Goal: Task Accomplishment & Management: Complete application form

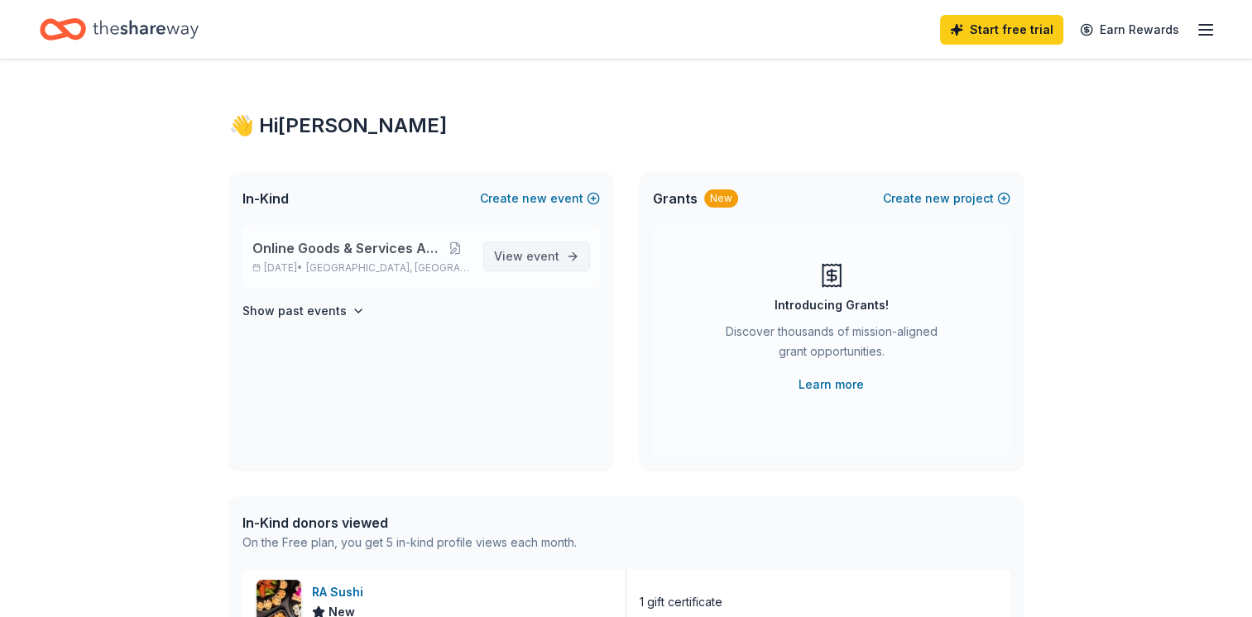
click at [539, 263] on span "View event" at bounding box center [526, 257] width 65 height 20
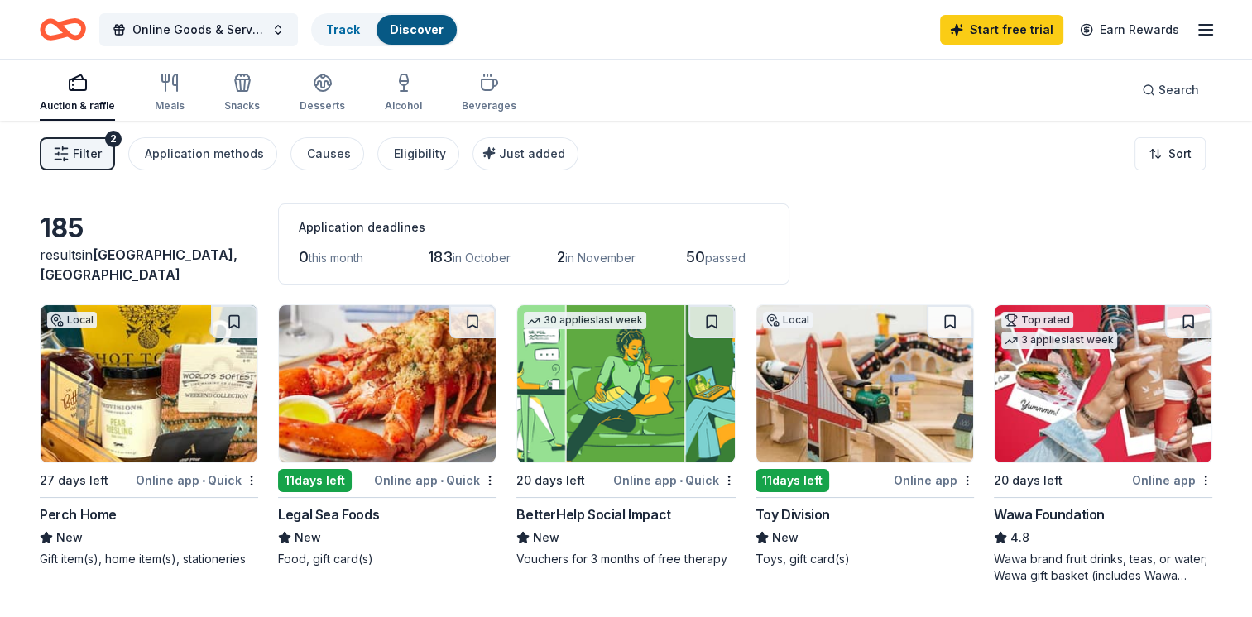
scroll to position [83, 0]
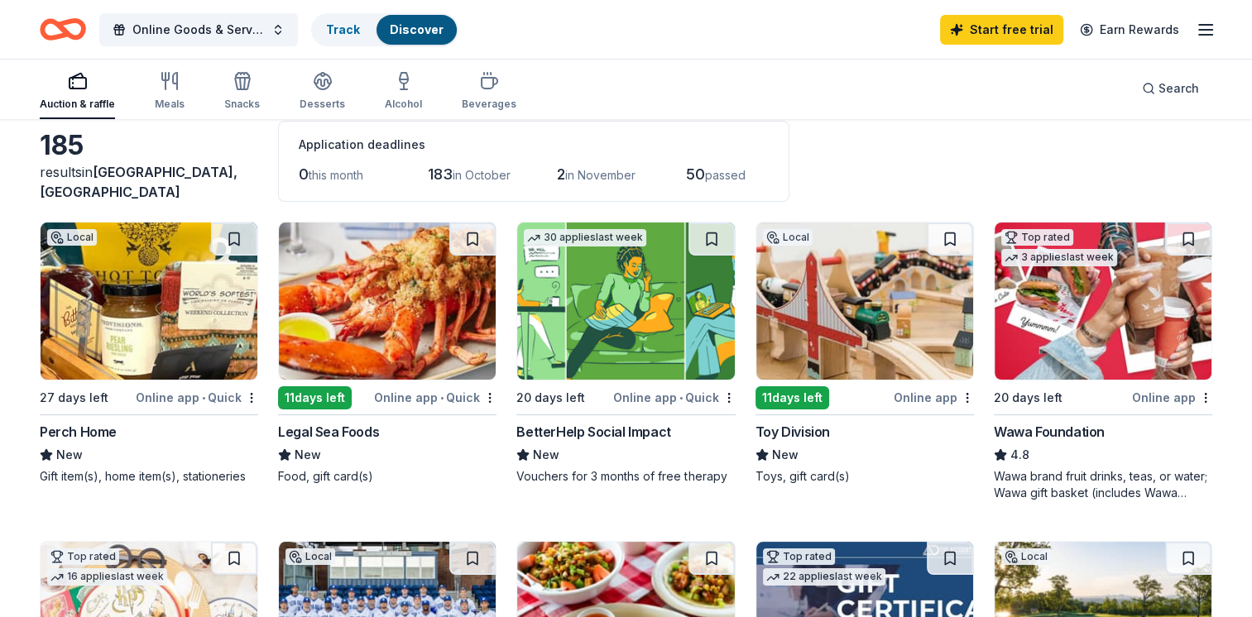
click at [96, 431] on div "Perch Home" at bounding box center [78, 432] width 77 height 20
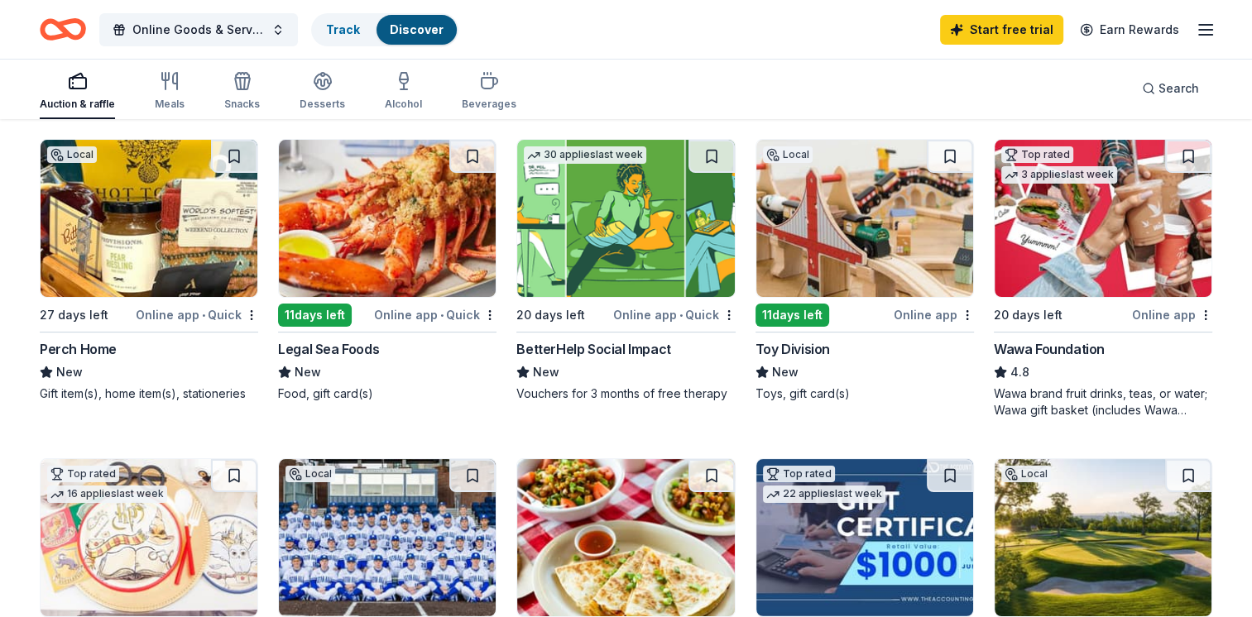
click at [798, 313] on div "11 days left" at bounding box center [792, 315] width 74 height 23
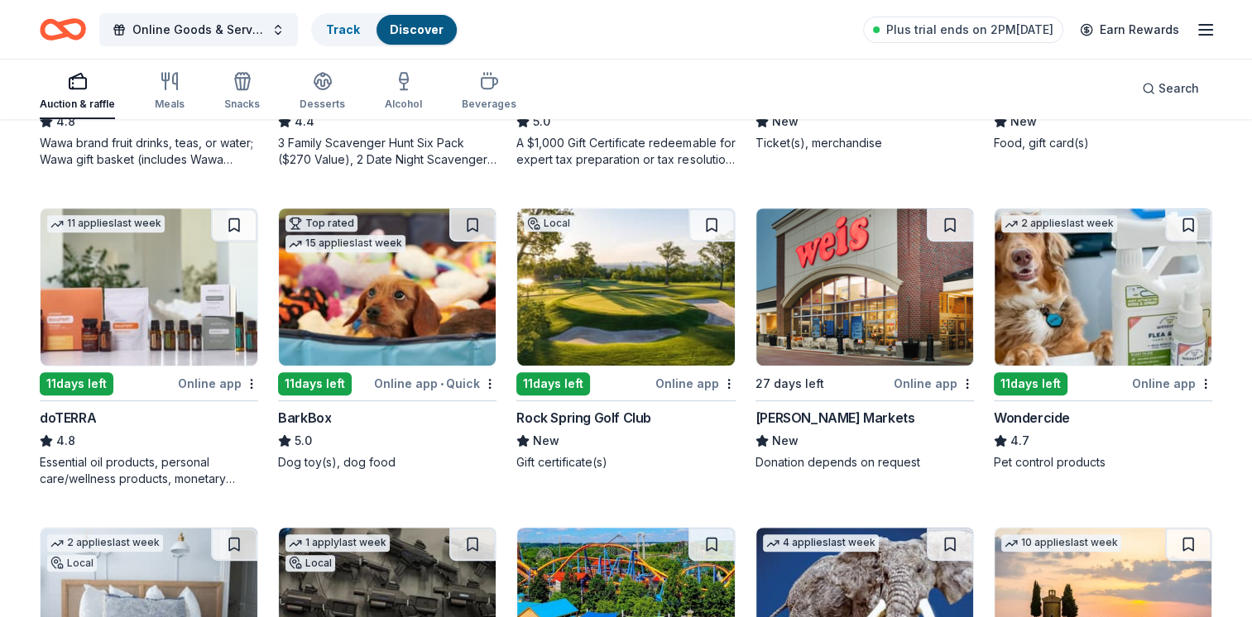
scroll to position [745, 0]
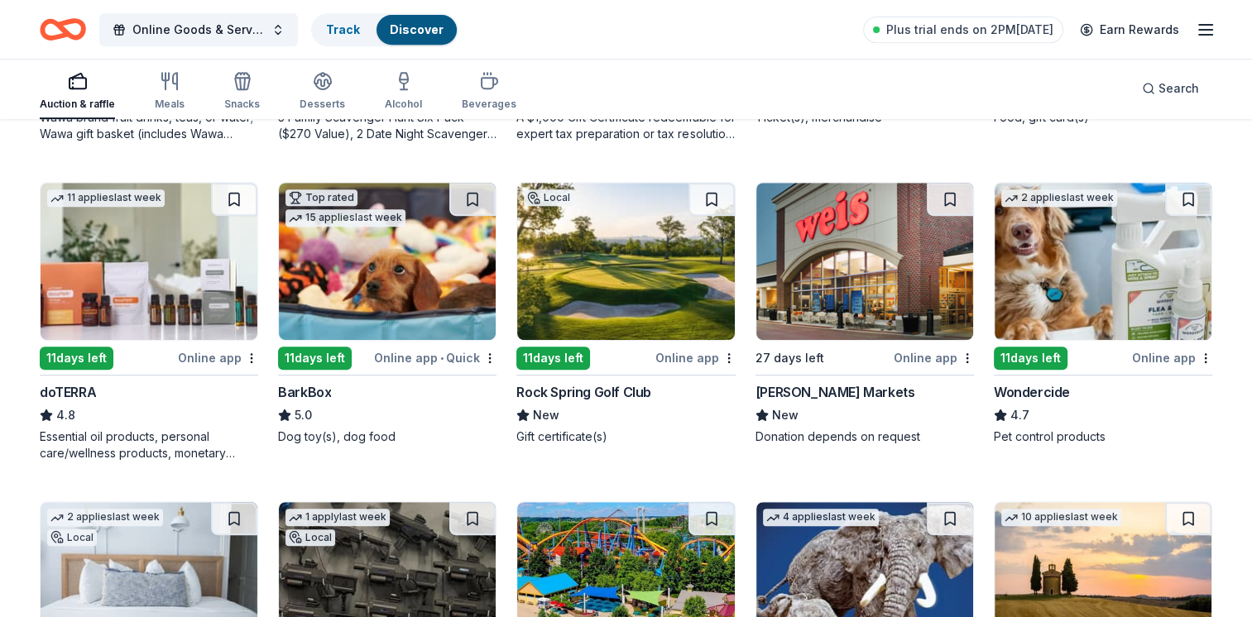
click at [91, 382] on div "doTERRA" at bounding box center [68, 392] width 56 height 20
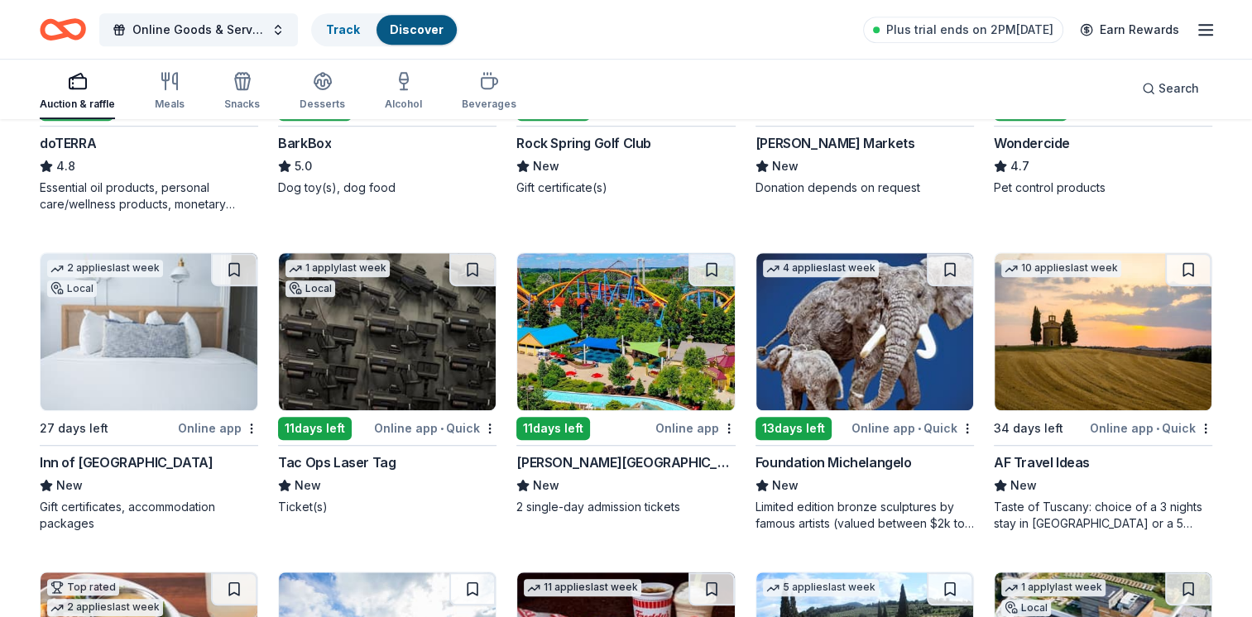
scroll to position [932, 0]
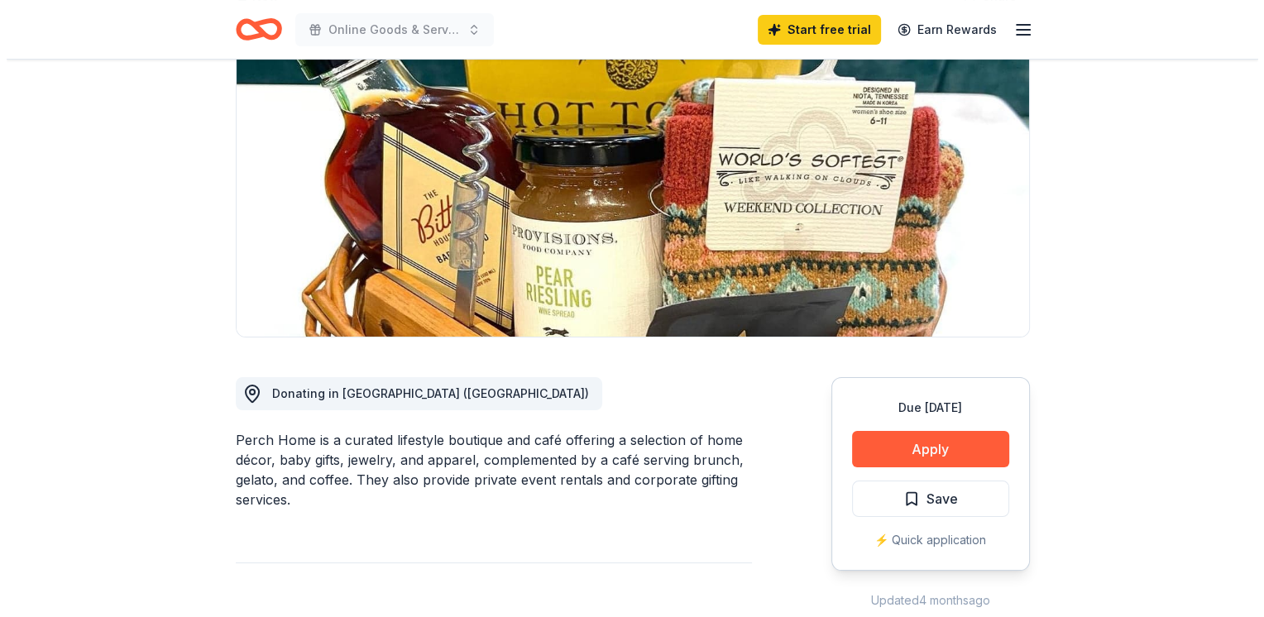
scroll to position [331, 0]
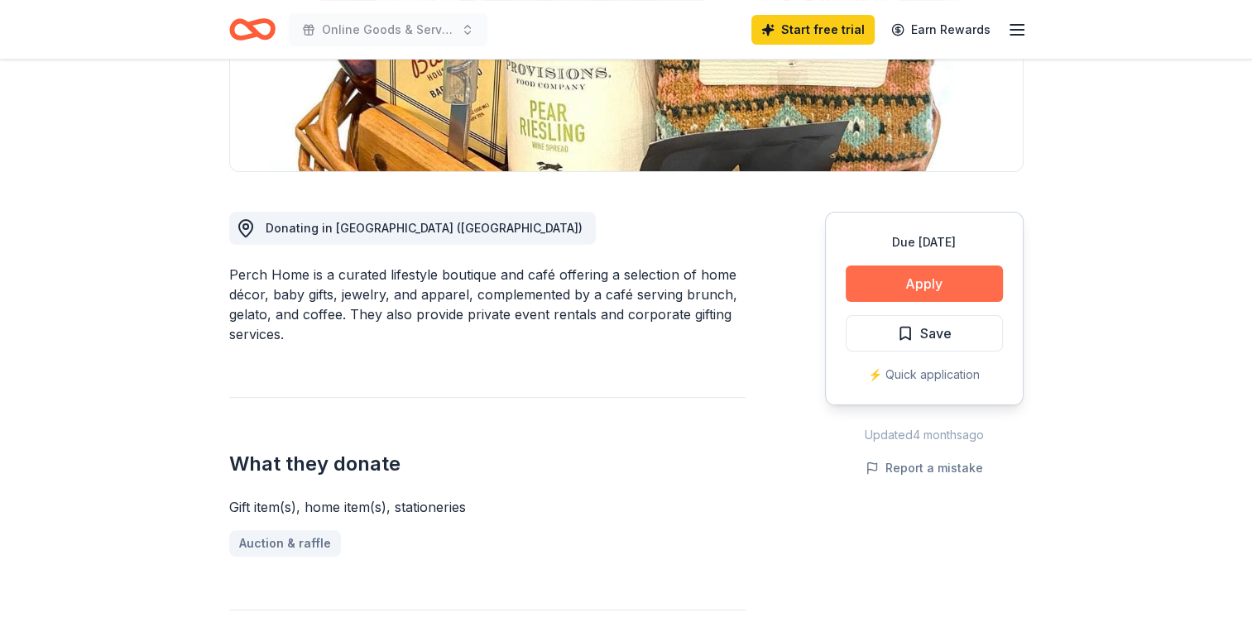
click at [926, 288] on button "Apply" at bounding box center [924, 284] width 157 height 36
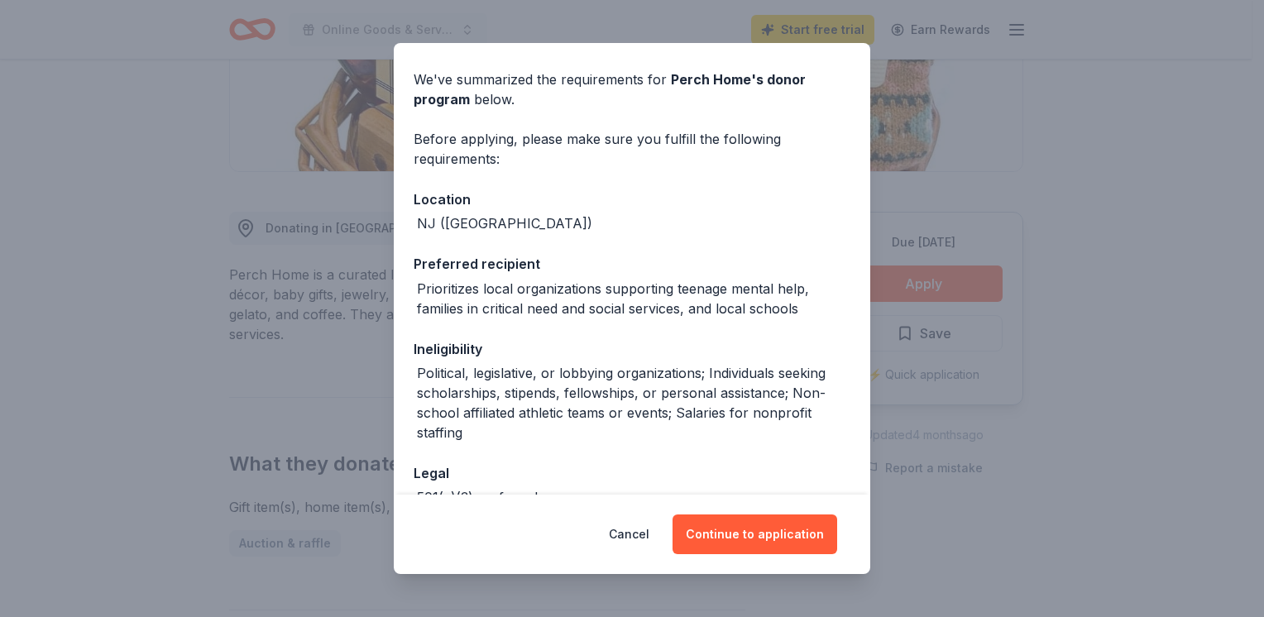
scroll to position [153, 0]
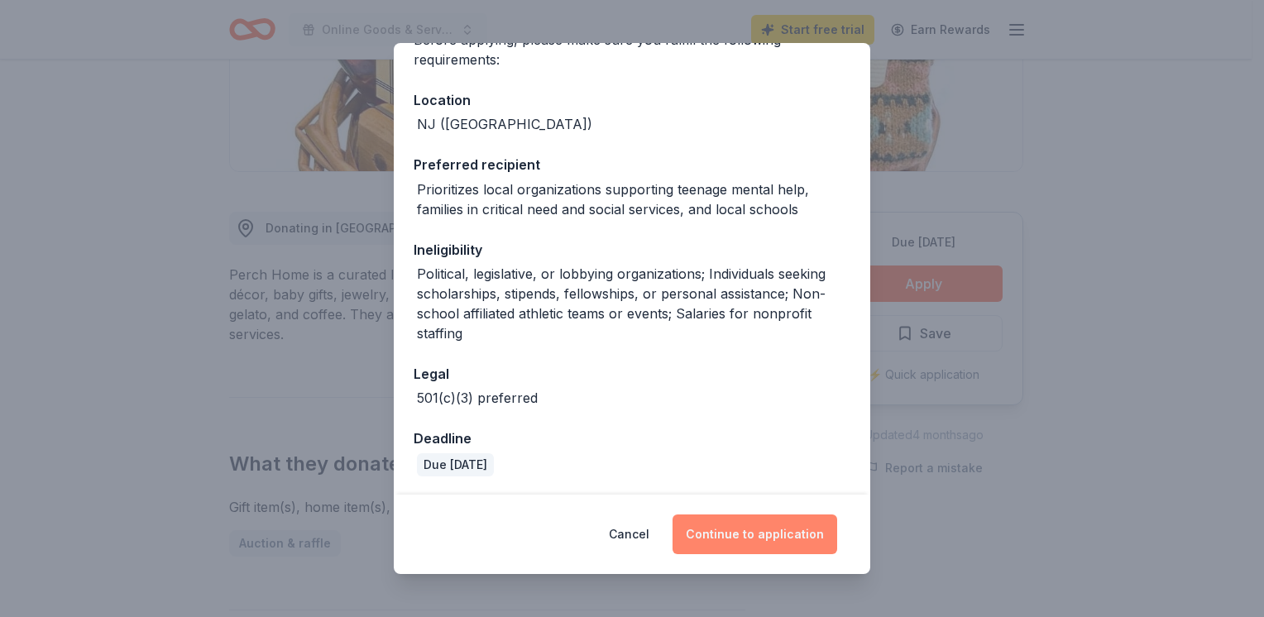
click at [762, 532] on button "Continue to application" at bounding box center [755, 535] width 165 height 40
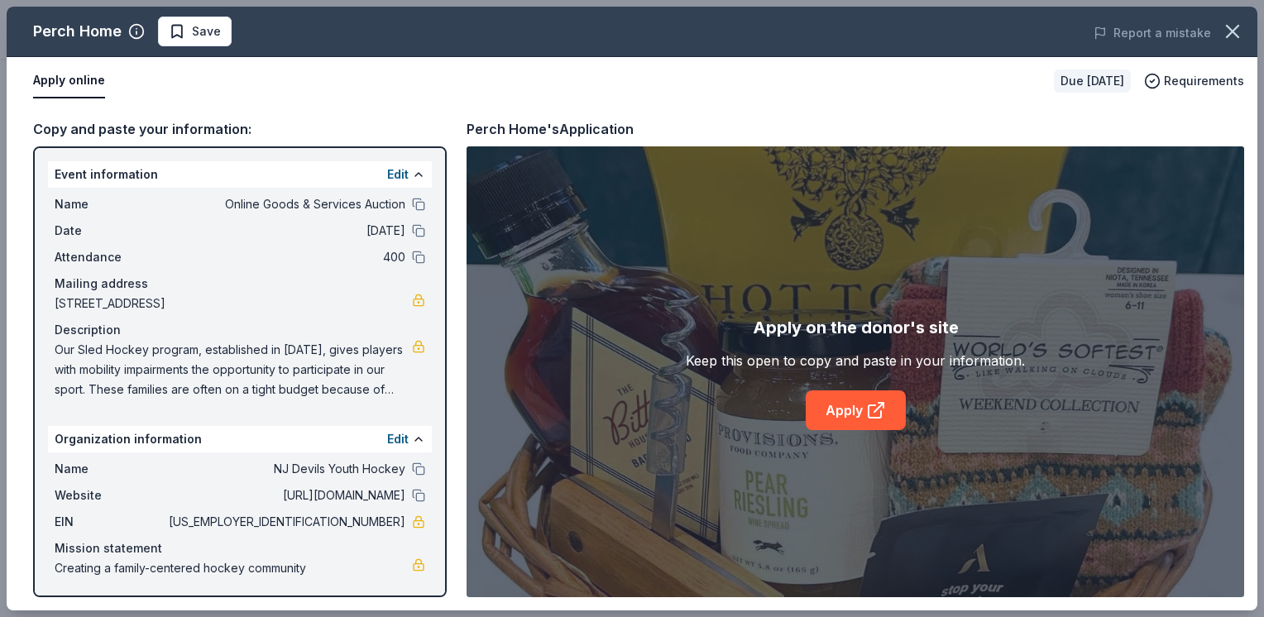
scroll to position [1, 0]
click at [850, 404] on link "Apply" at bounding box center [856, 411] width 100 height 40
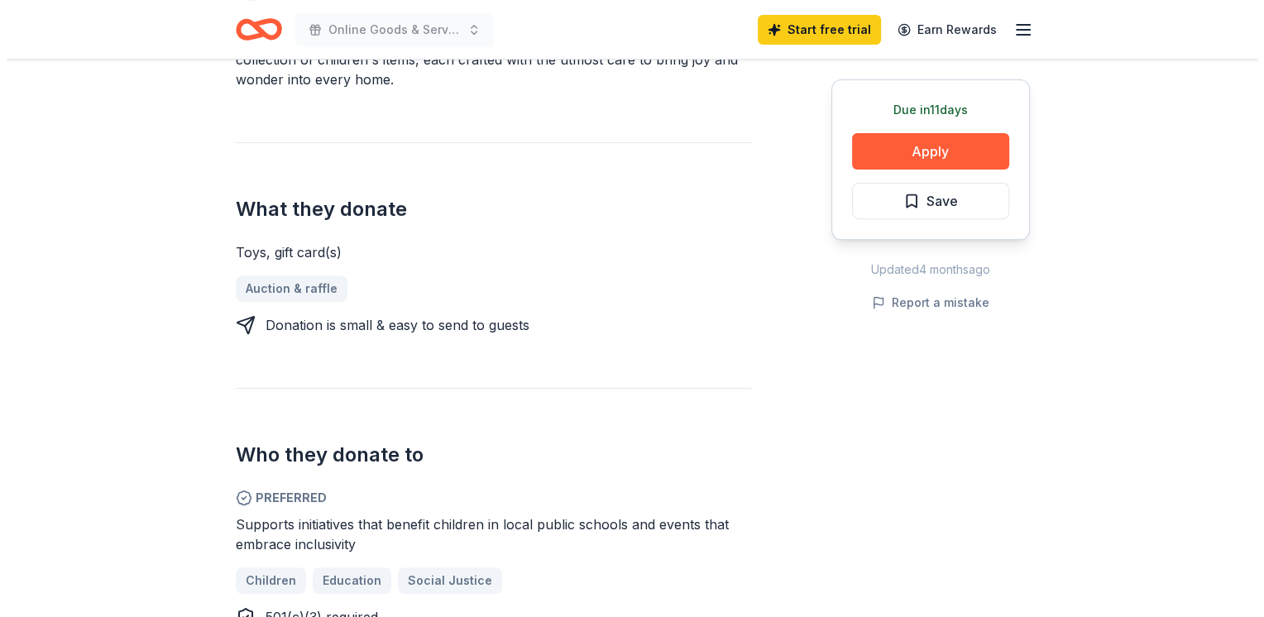
scroll to position [579, 0]
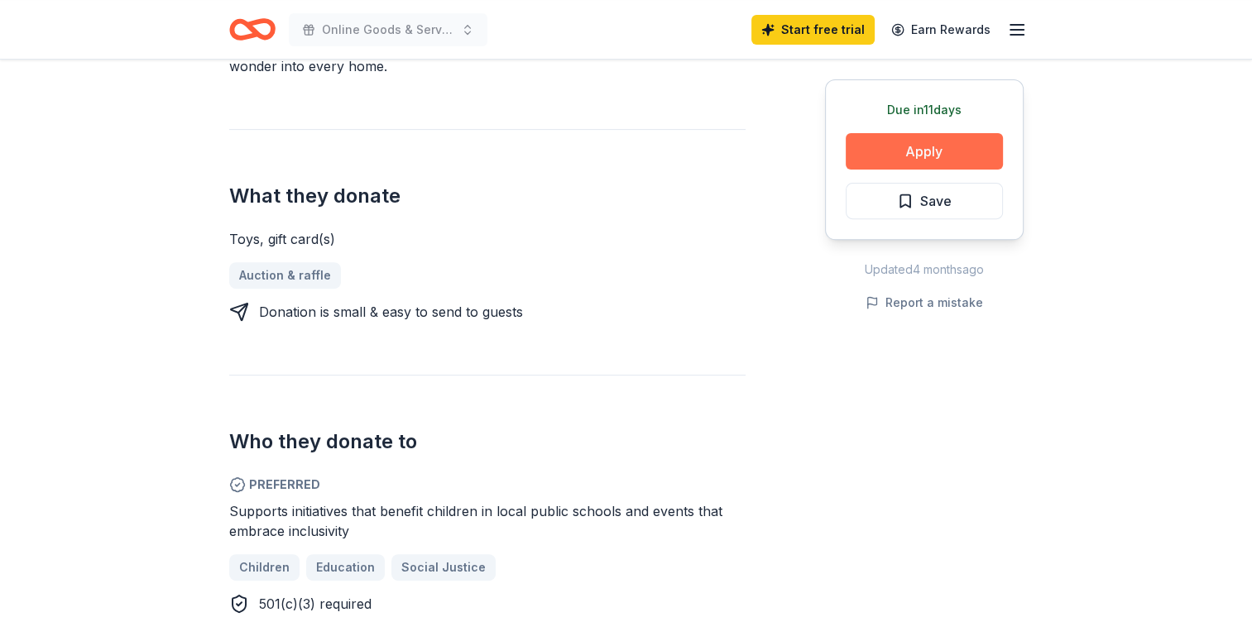
click at [917, 141] on button "Apply" at bounding box center [924, 151] width 157 height 36
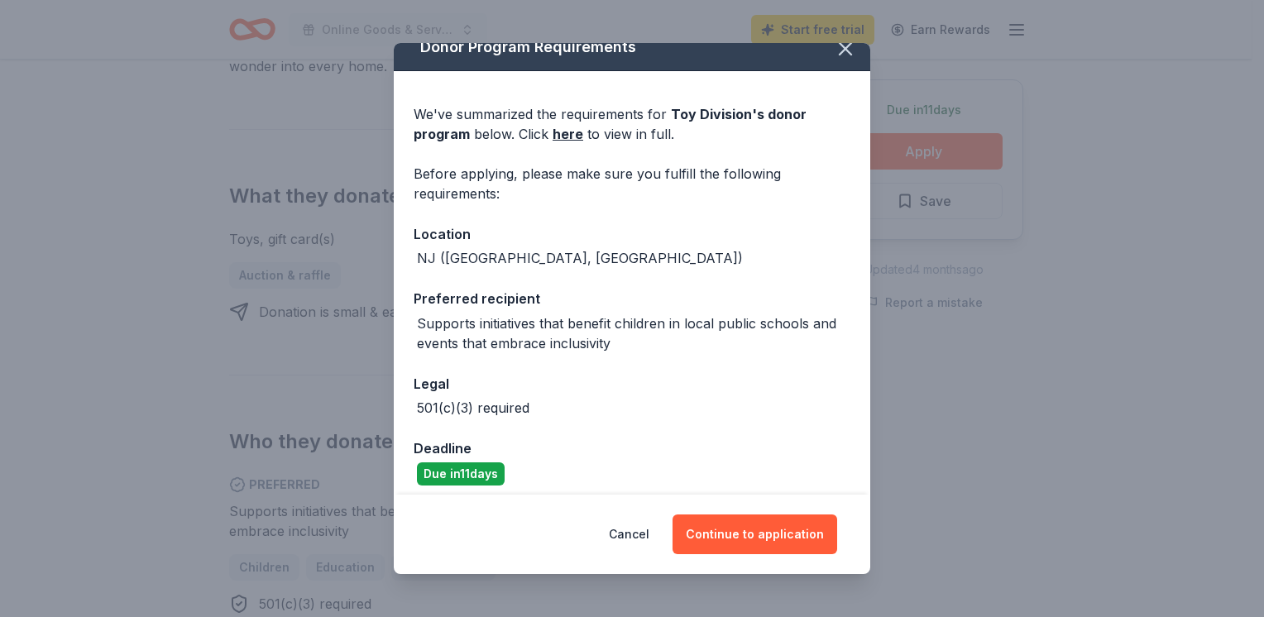
scroll to position [29, 0]
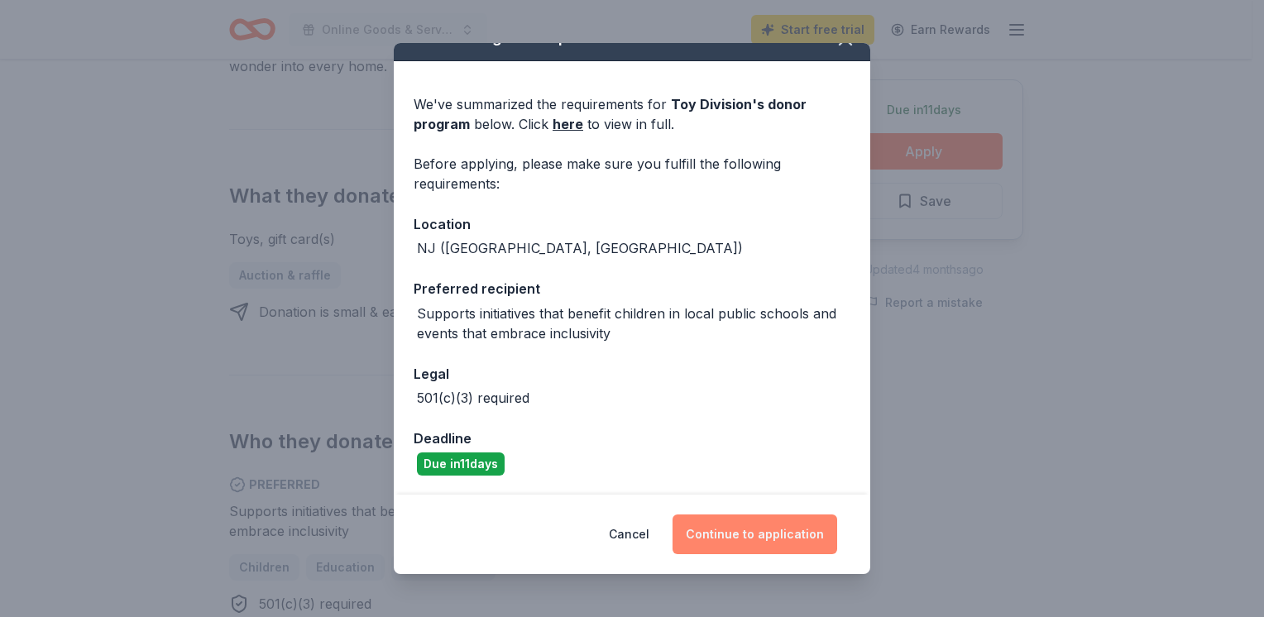
click at [728, 535] on button "Continue to application" at bounding box center [755, 535] width 165 height 40
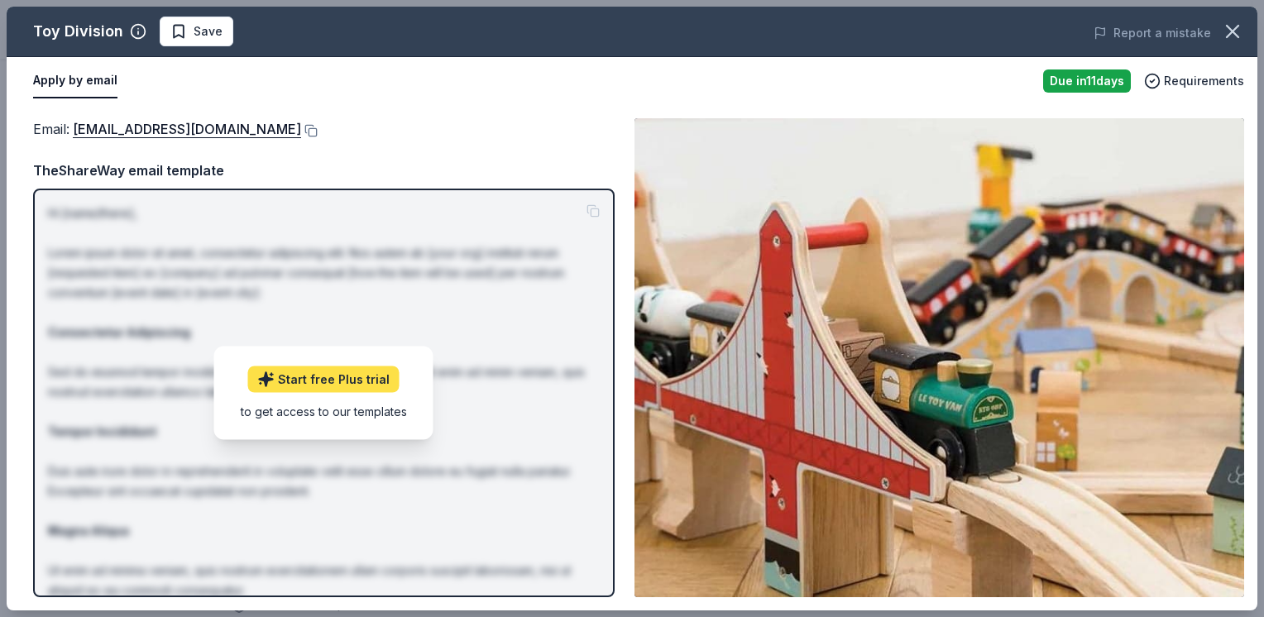
click at [351, 372] on link "Start free Plus trial" at bounding box center [323, 379] width 151 height 26
click at [501, 105] on div "Email : hello@toydivisionshop.com Email : hello@toydivisionshop.com TheShareWay…" at bounding box center [632, 358] width 1251 height 506
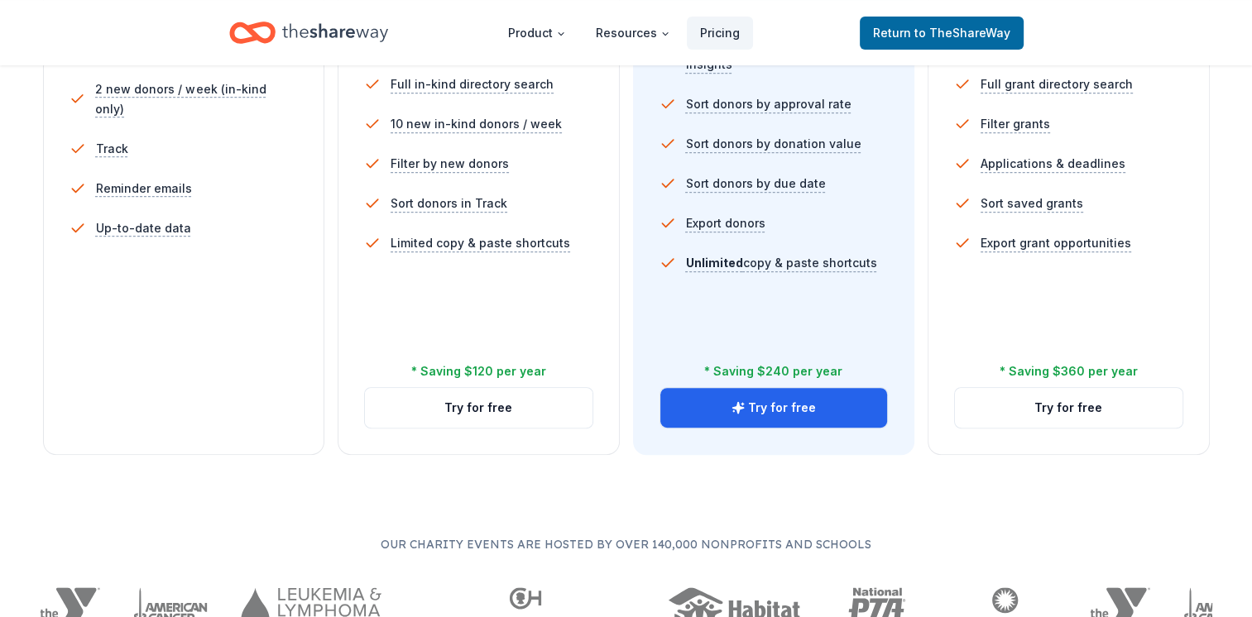
scroll to position [579, 0]
click at [482, 408] on button "Try for free" at bounding box center [479, 407] width 228 height 40
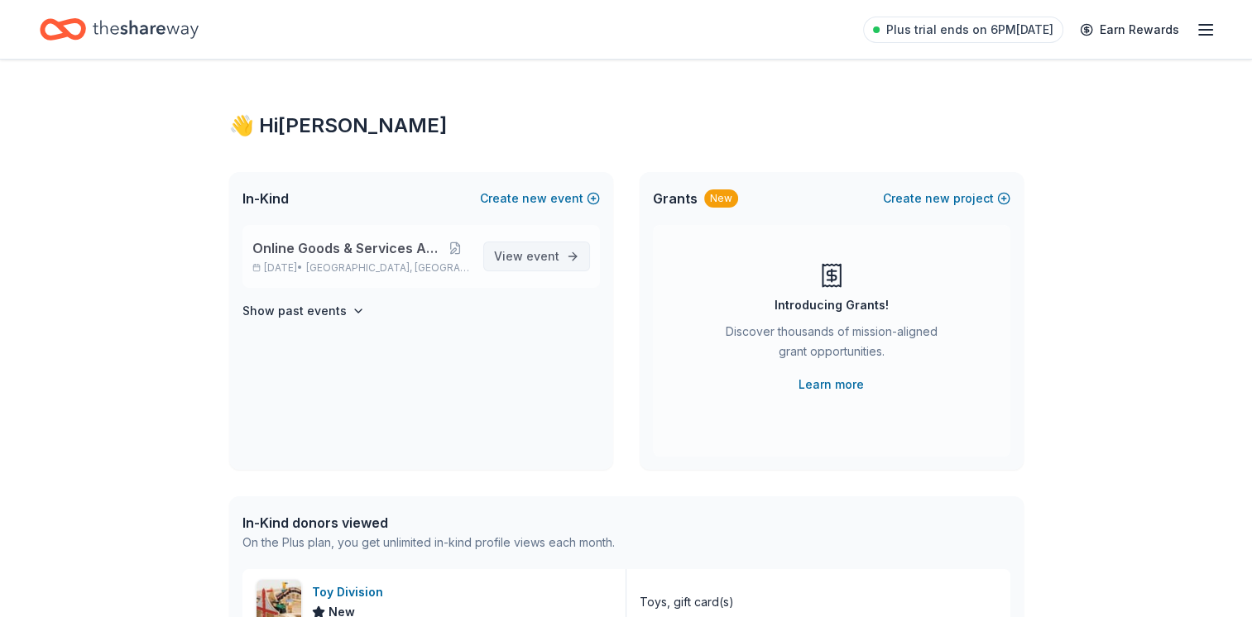
click at [530, 253] on span "event" at bounding box center [542, 256] width 33 height 14
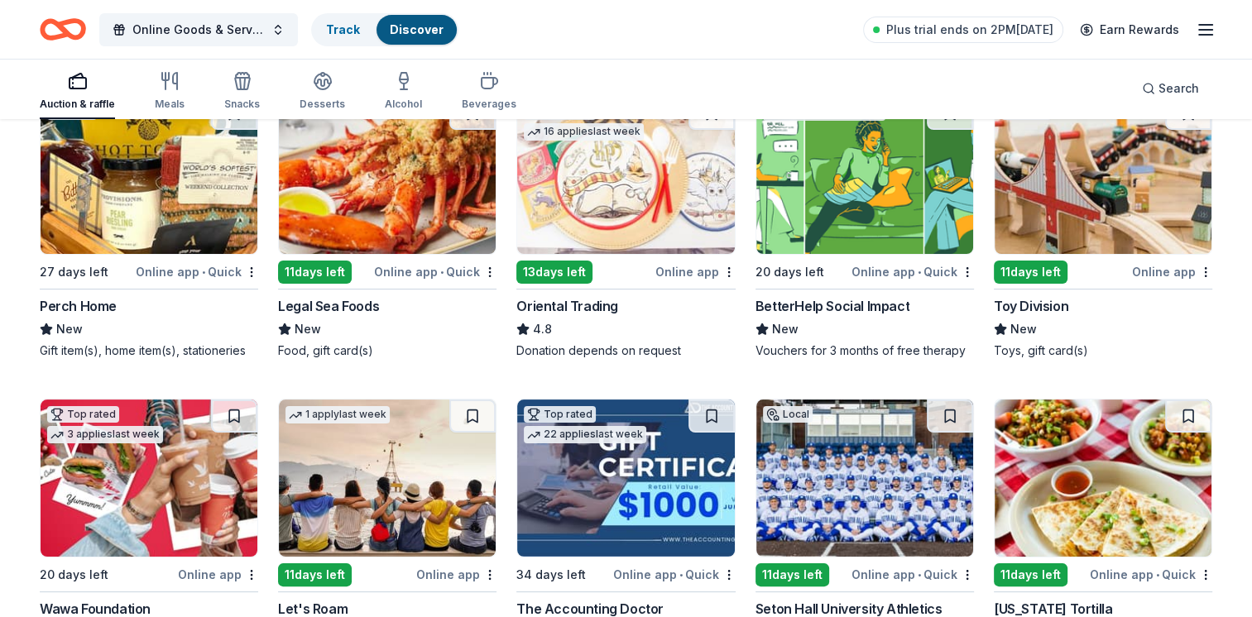
scroll to position [248, 0]
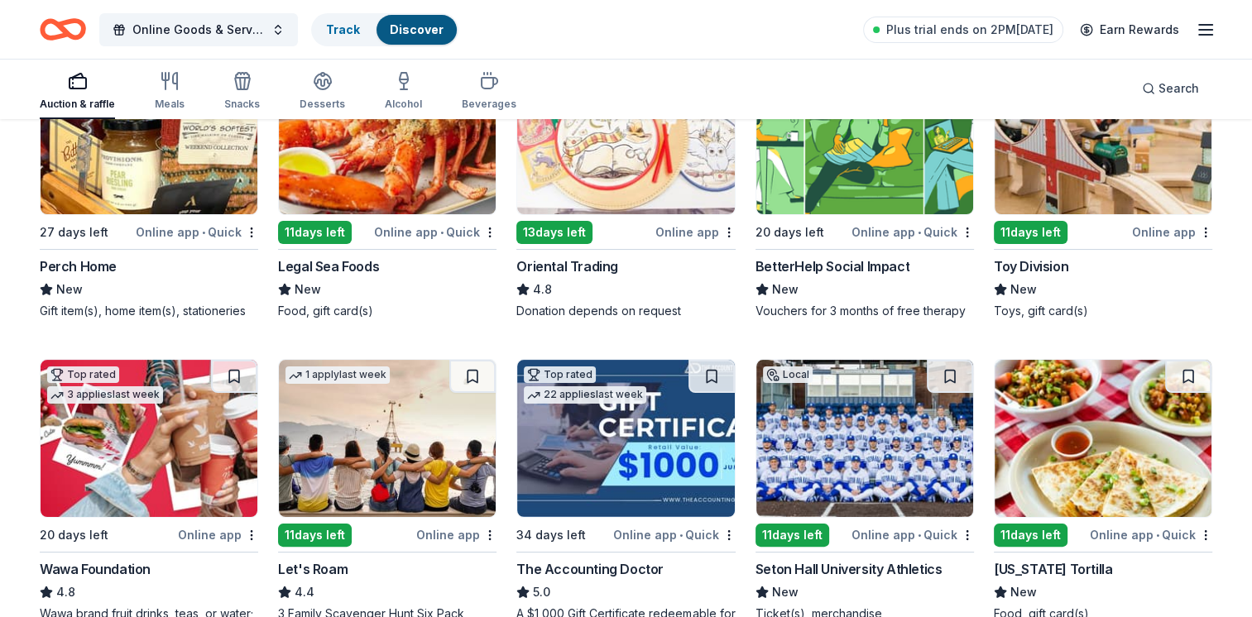
click at [1021, 228] on div "11 days left" at bounding box center [1031, 232] width 74 height 23
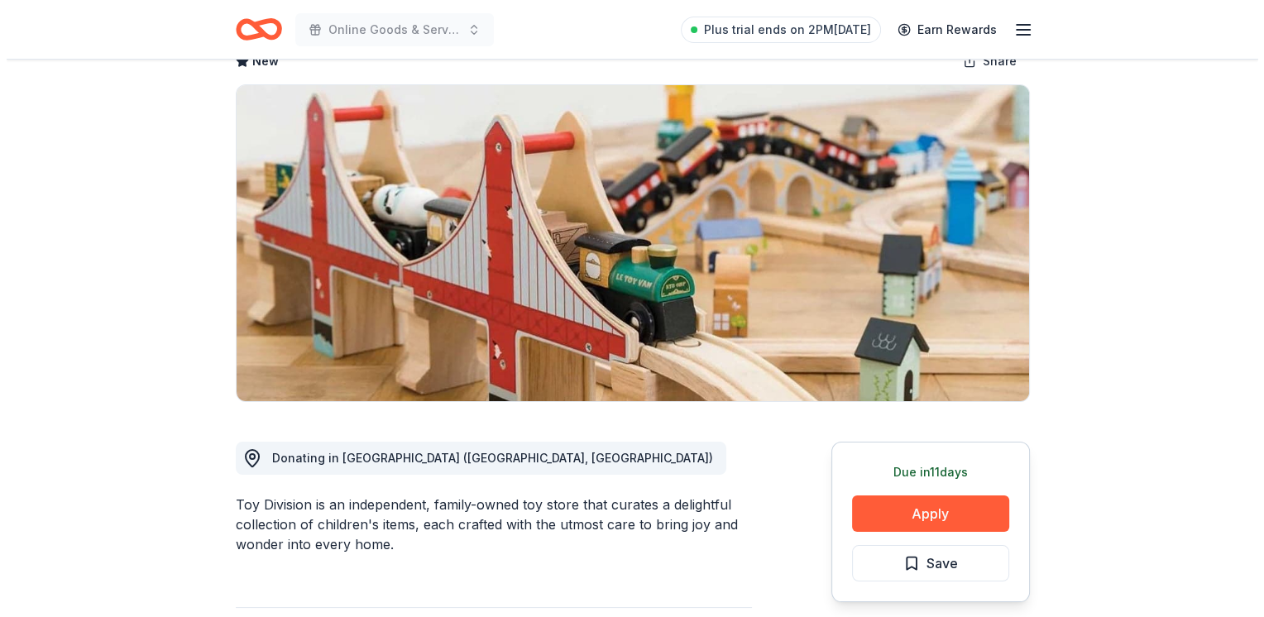
scroll to position [331, 0]
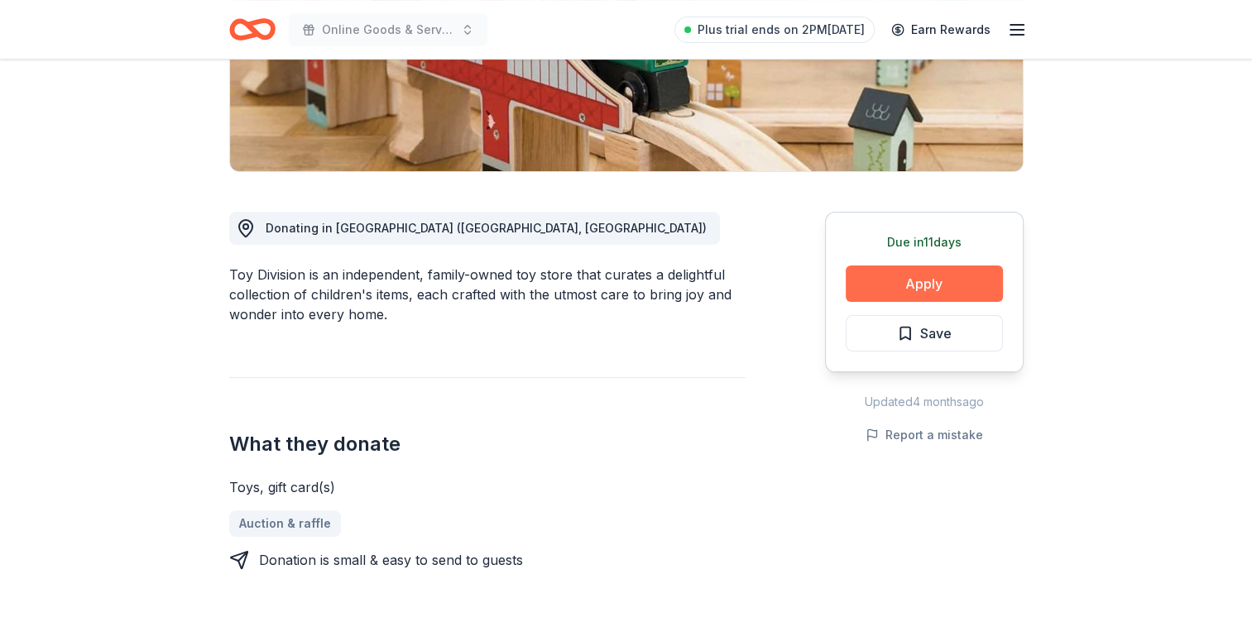
click at [932, 276] on button "Apply" at bounding box center [924, 284] width 157 height 36
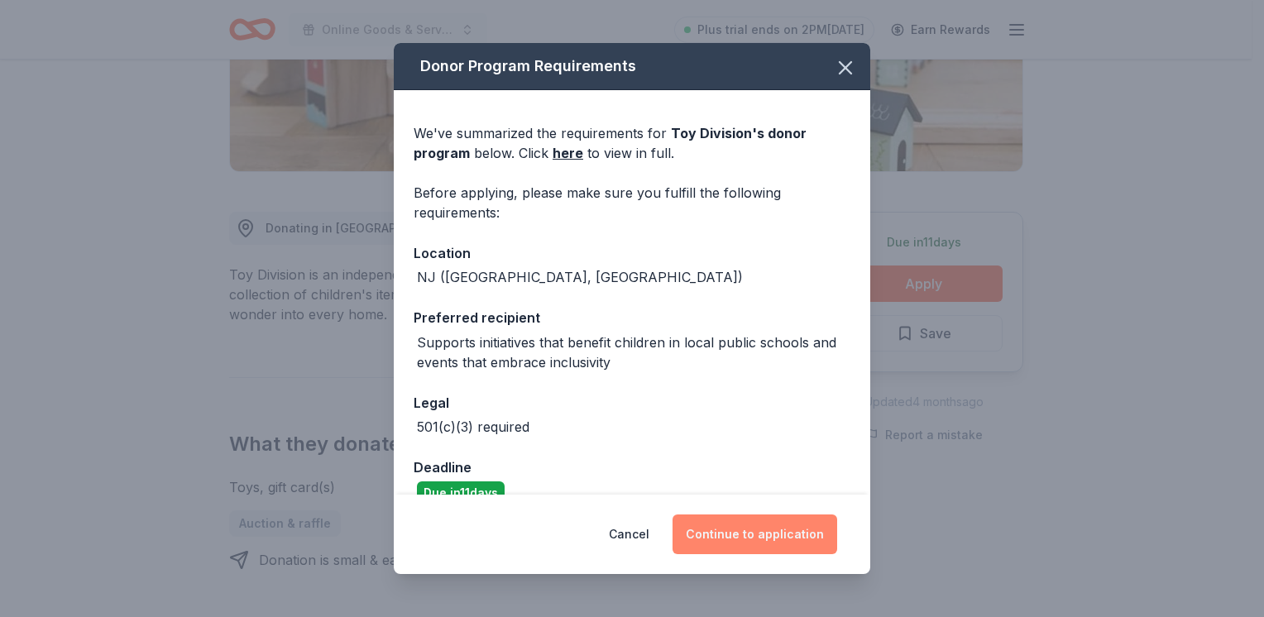
click at [770, 533] on button "Continue to application" at bounding box center [755, 535] width 165 height 40
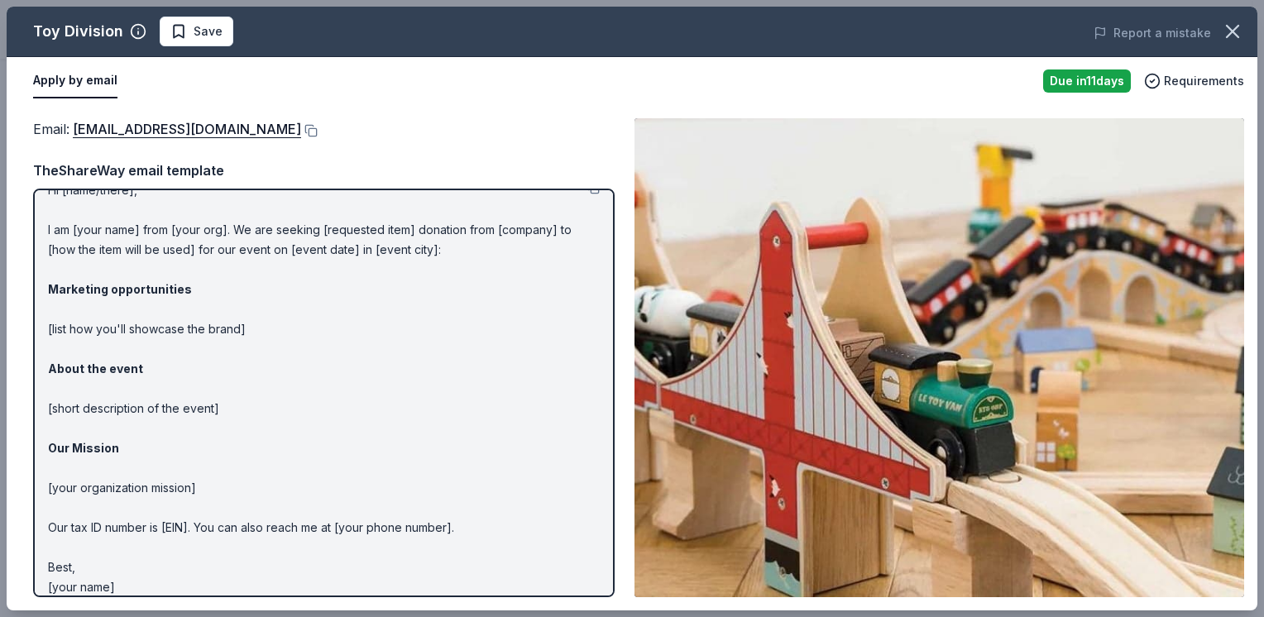
scroll to position [0, 0]
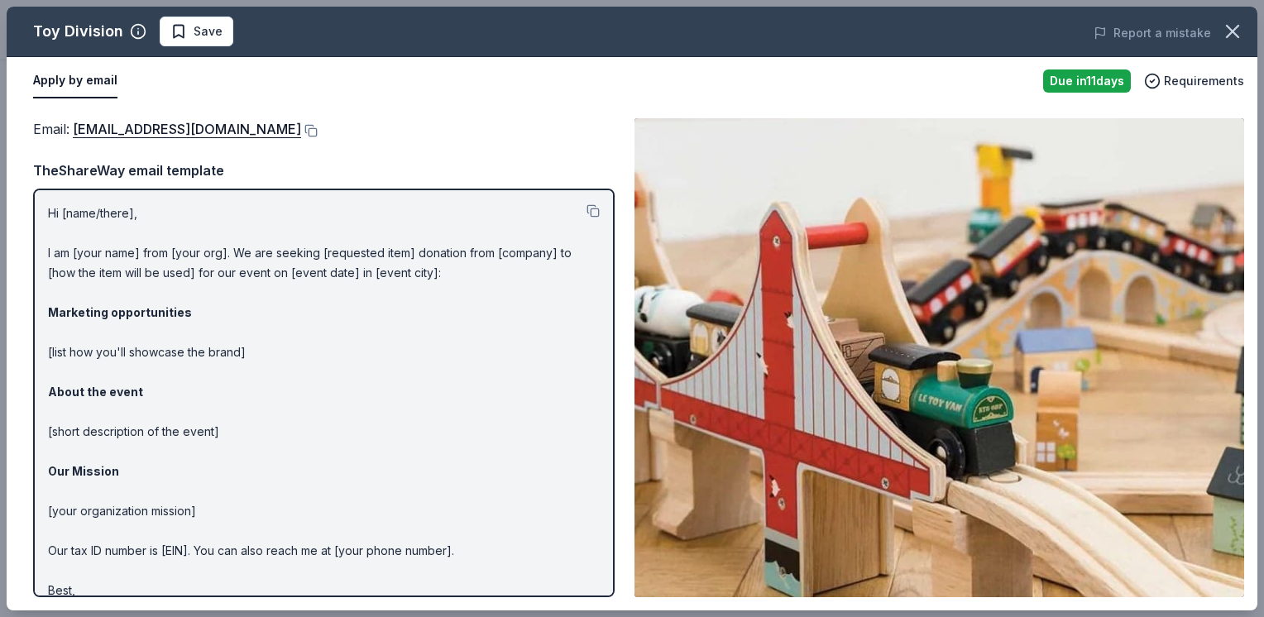
click at [102, 242] on p "Hi [name/there], I am [your name] from [your org]. We are seeking [requested it…" at bounding box center [324, 412] width 552 height 417
click at [104, 249] on p "Hi [name/there], I am [your name] from [your org]. We are seeking [requested it…" at bounding box center [324, 412] width 552 height 417
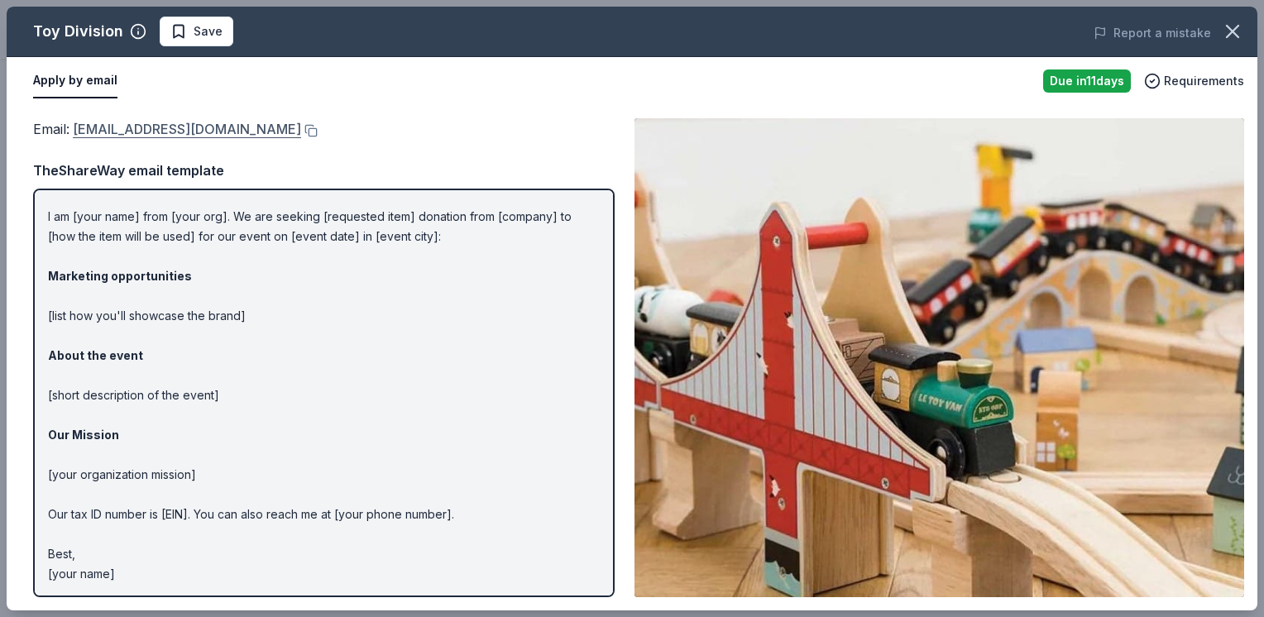
click at [166, 124] on link "[EMAIL_ADDRESS][DOMAIN_NAME]" at bounding box center [187, 129] width 228 height 22
click at [154, 130] on link "[EMAIL_ADDRESS][DOMAIN_NAME]" at bounding box center [187, 129] width 228 height 22
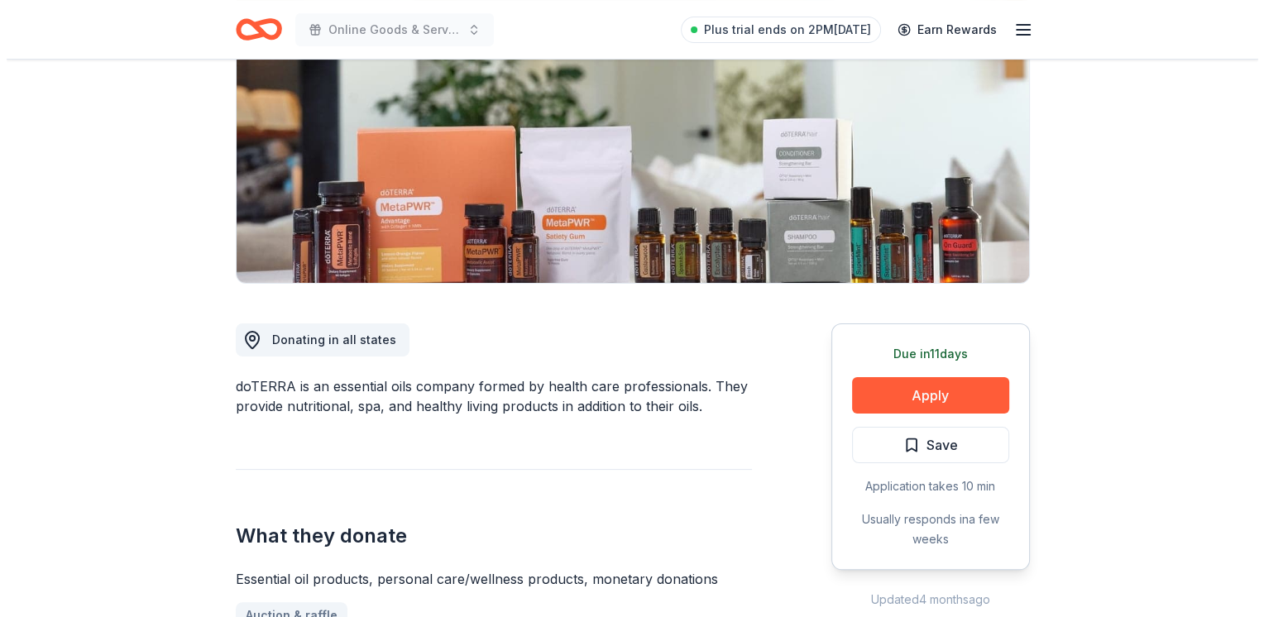
scroll to position [248, 0]
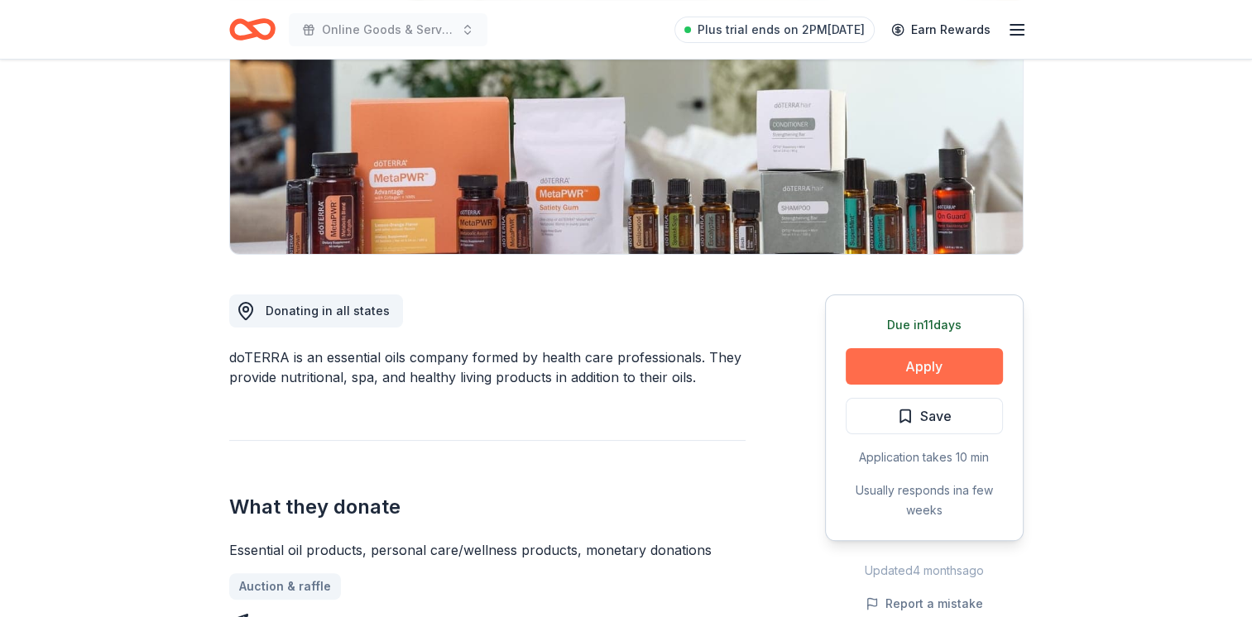
click at [904, 357] on button "Apply" at bounding box center [924, 366] width 157 height 36
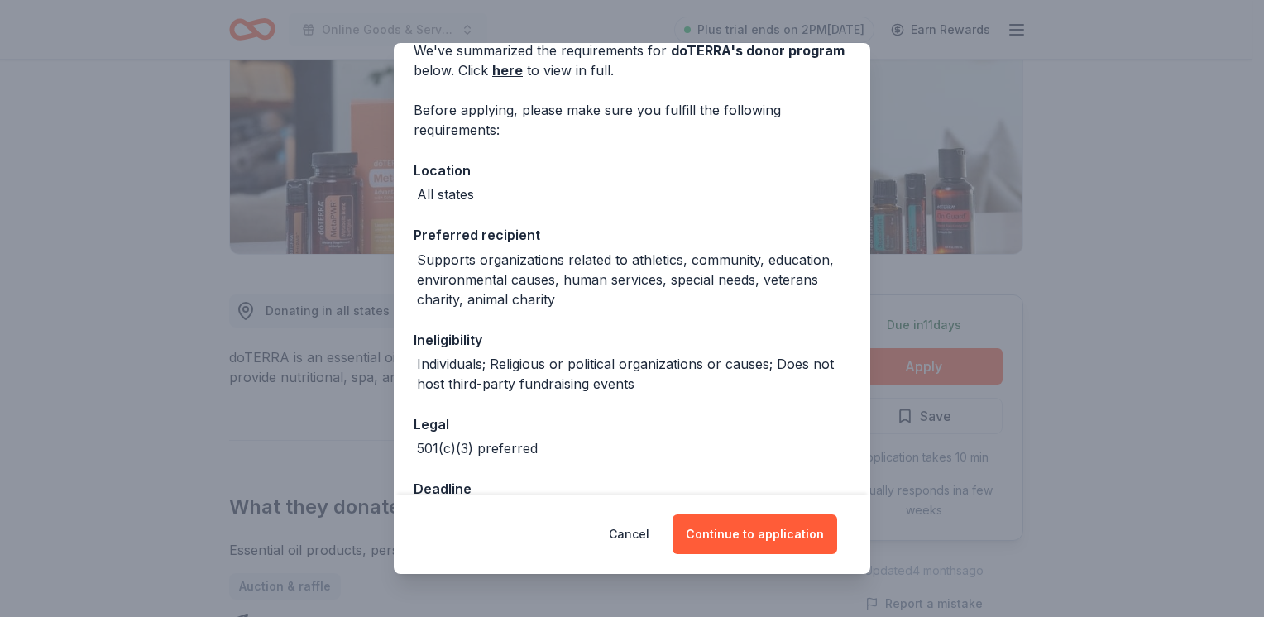
scroll to position [133, 0]
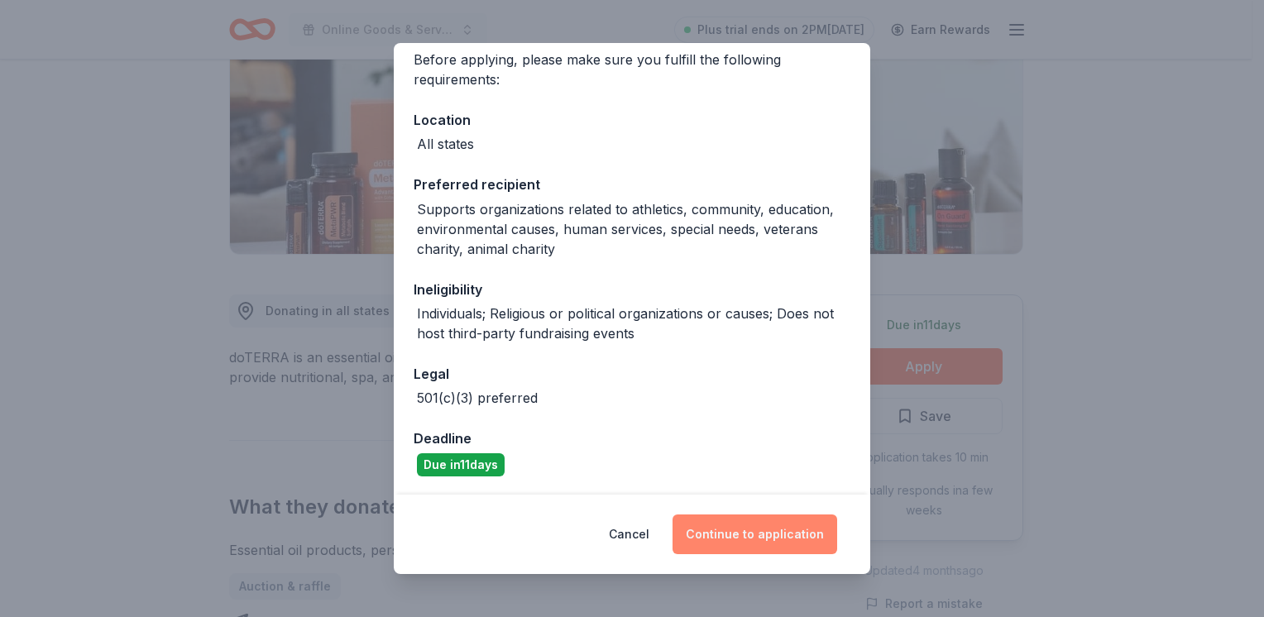
click at [733, 529] on button "Continue to application" at bounding box center [755, 535] width 165 height 40
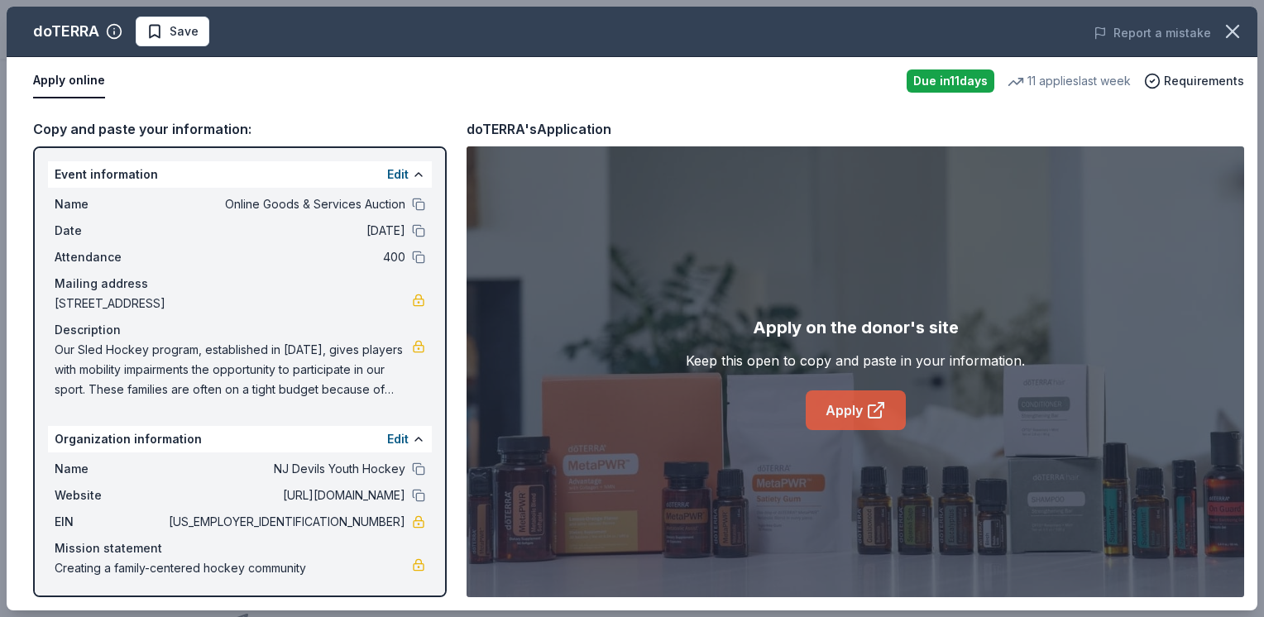
click at [856, 402] on link "Apply" at bounding box center [856, 411] width 100 height 40
